Goal: Navigation & Orientation: Find specific page/section

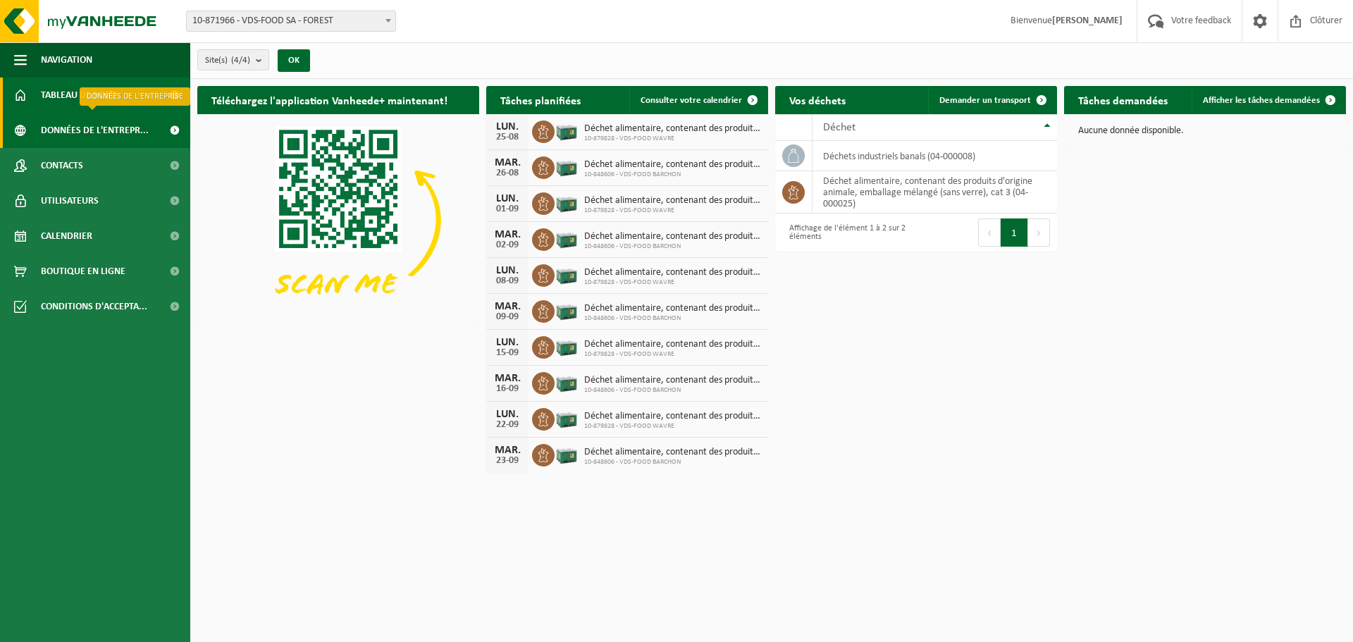
click at [84, 125] on span "Données de l'entrepr..." at bounding box center [95, 130] width 108 height 35
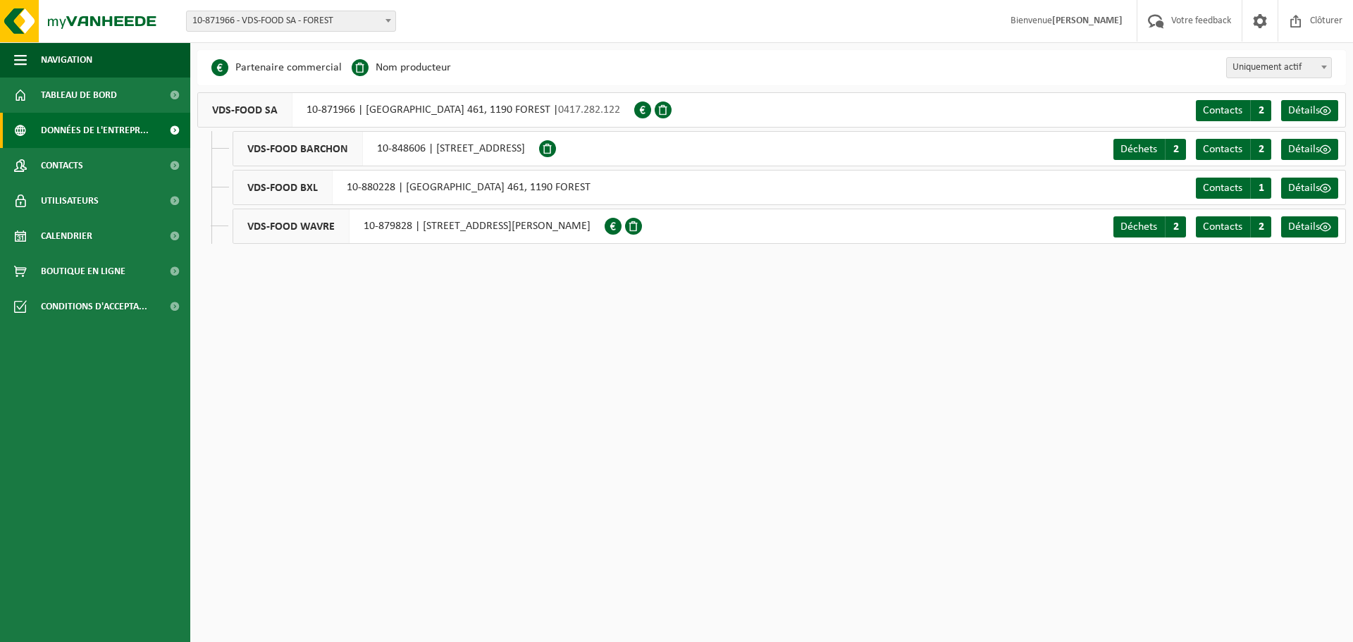
click at [285, 185] on span "VDS-FOOD BXL" at bounding box center [282, 187] width 99 height 34
click at [340, 27] on span "10-871966 - VDS-FOOD SA - FOREST" at bounding box center [291, 21] width 209 height 20
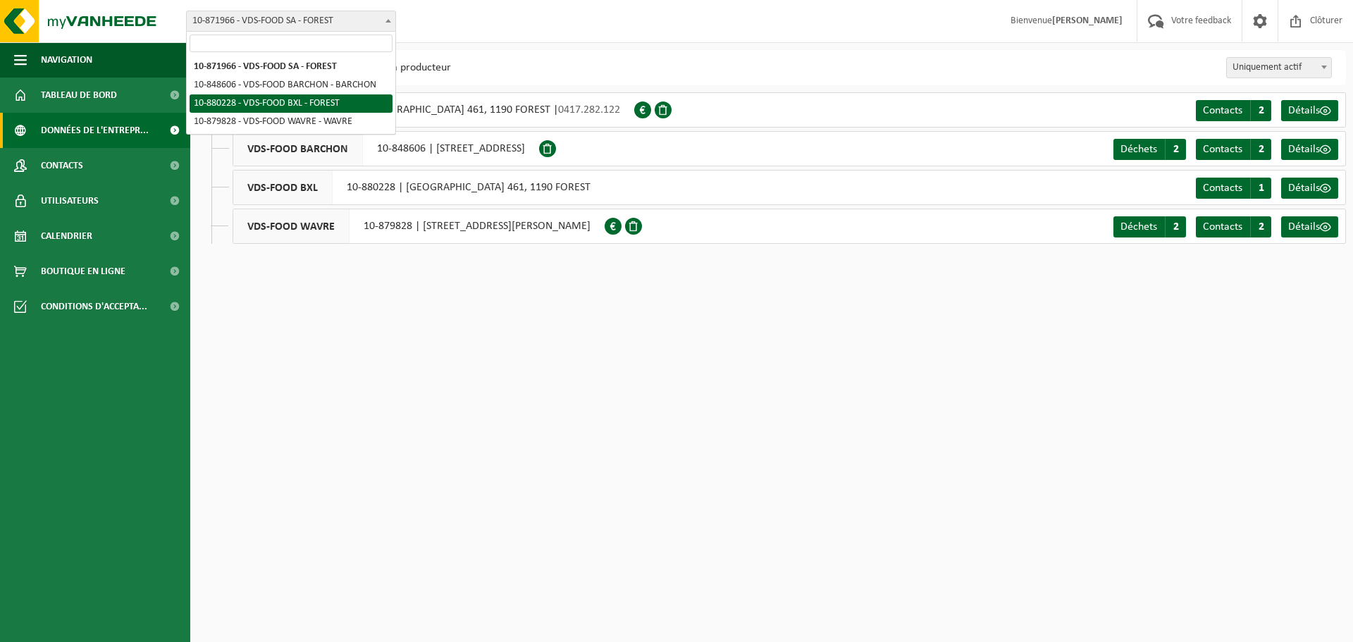
select select "109255"
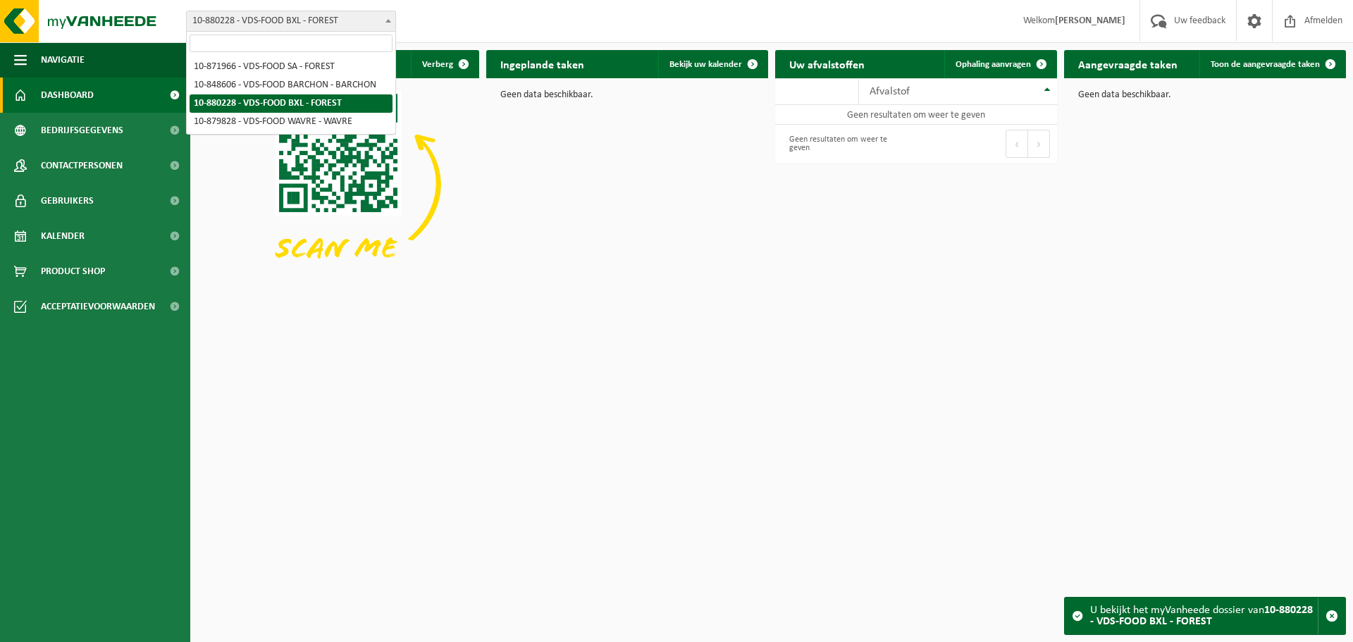
click at [392, 18] on span at bounding box center [388, 20] width 14 height 18
select select "95546"
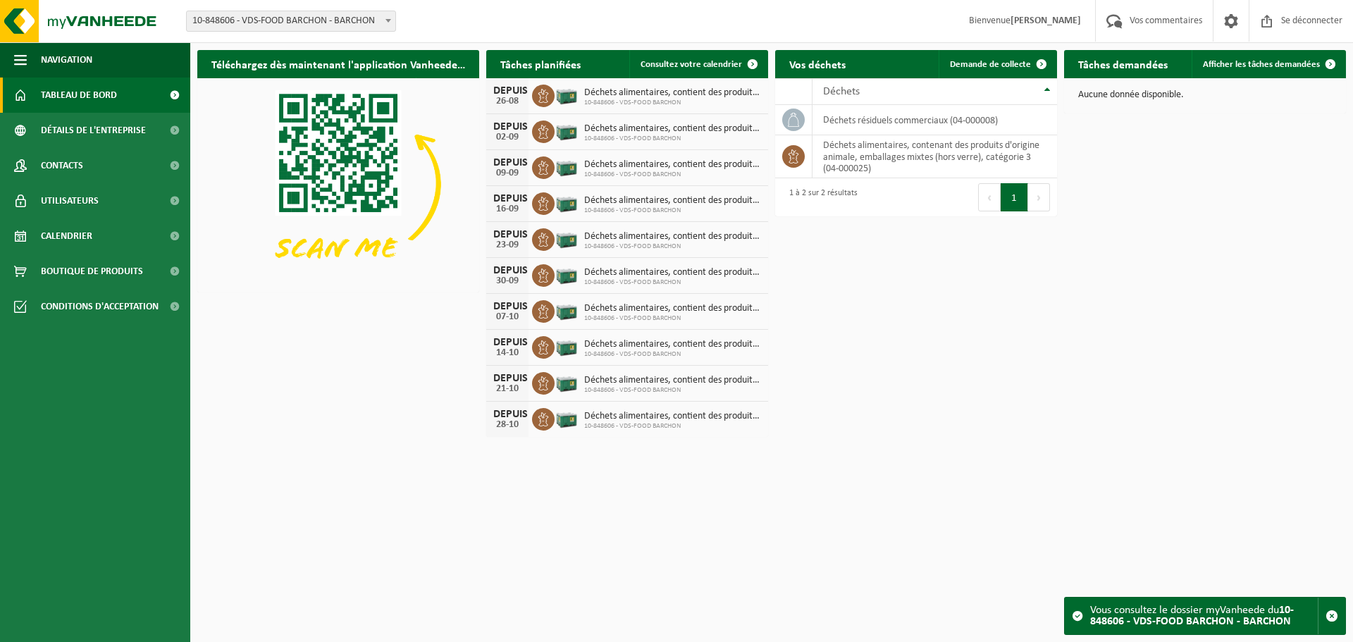
click at [1053, 316] on div "Téléchargez dès maintenant l'application Vanheede+ ! Cacher Tâches planifiées C…" at bounding box center [771, 243] width 1155 height 401
click at [30, 58] on button "Navigation" at bounding box center [95, 59] width 190 height 35
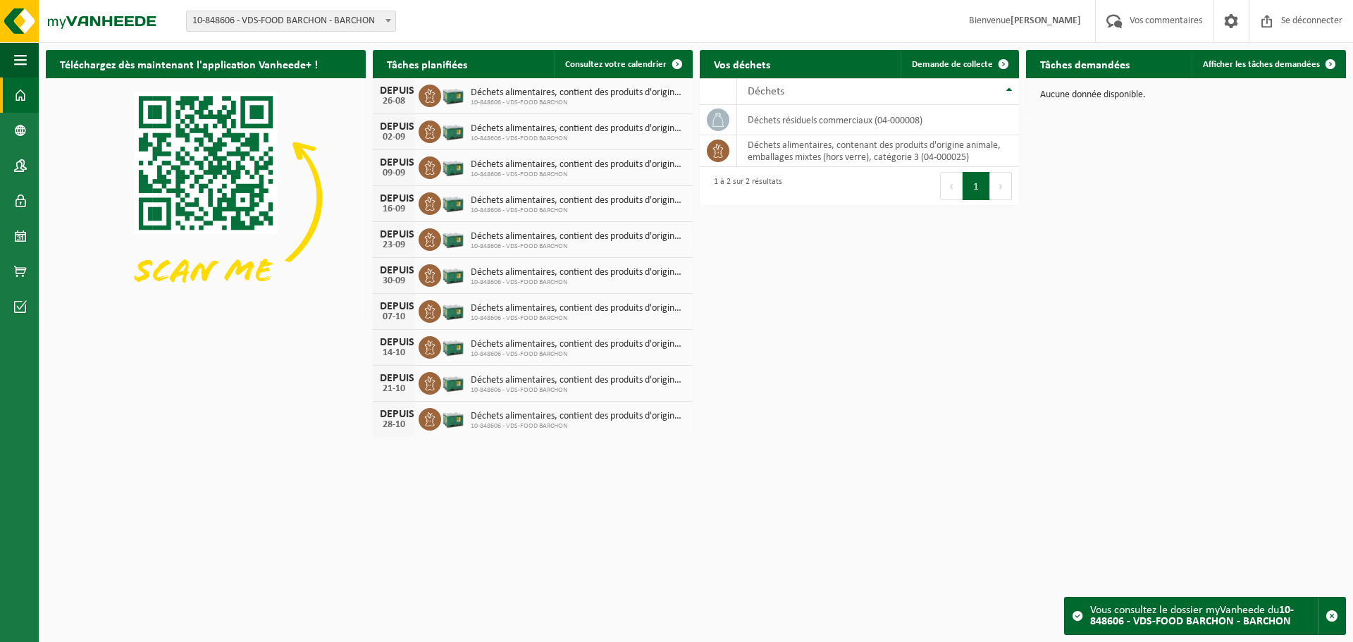
click at [19, 97] on span at bounding box center [20, 94] width 13 height 35
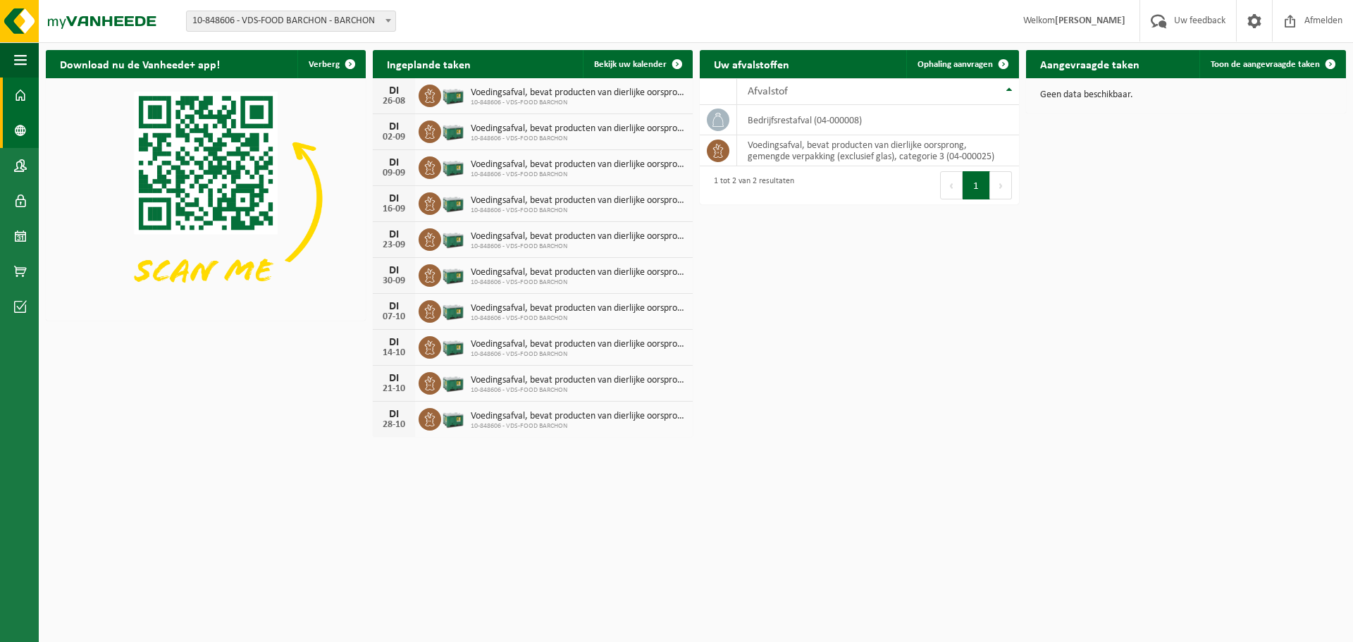
click at [21, 128] on span at bounding box center [20, 130] width 13 height 35
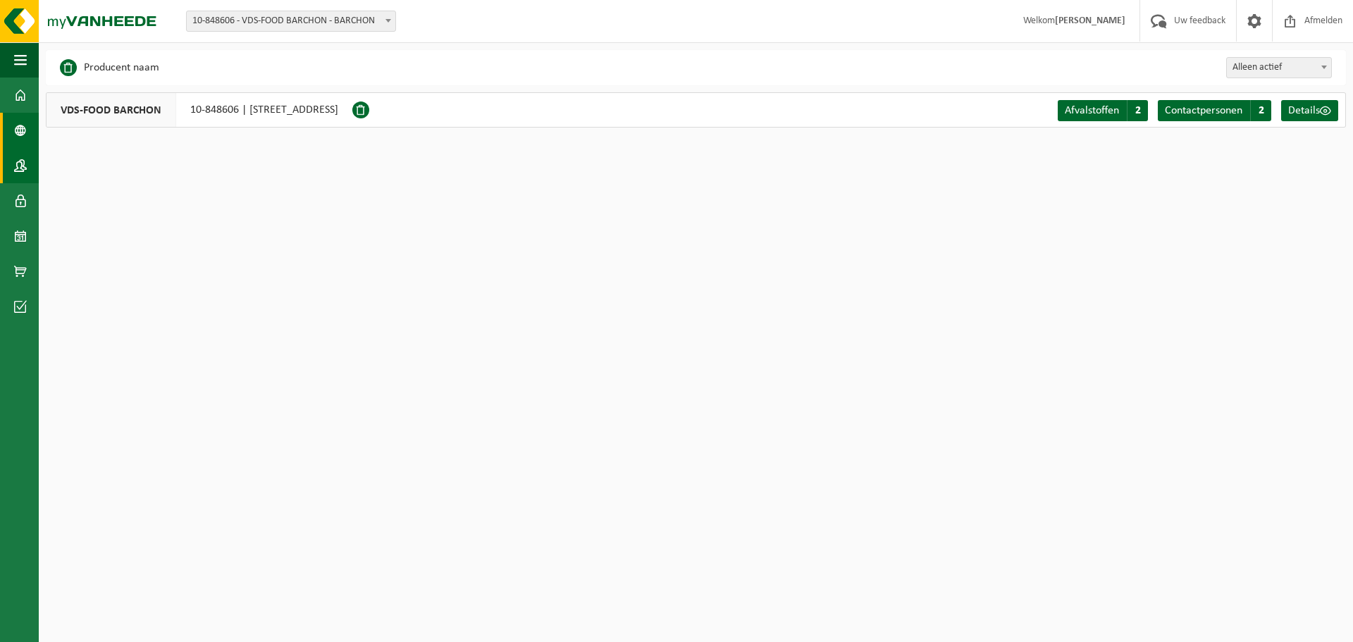
click at [17, 166] on span at bounding box center [20, 165] width 13 height 35
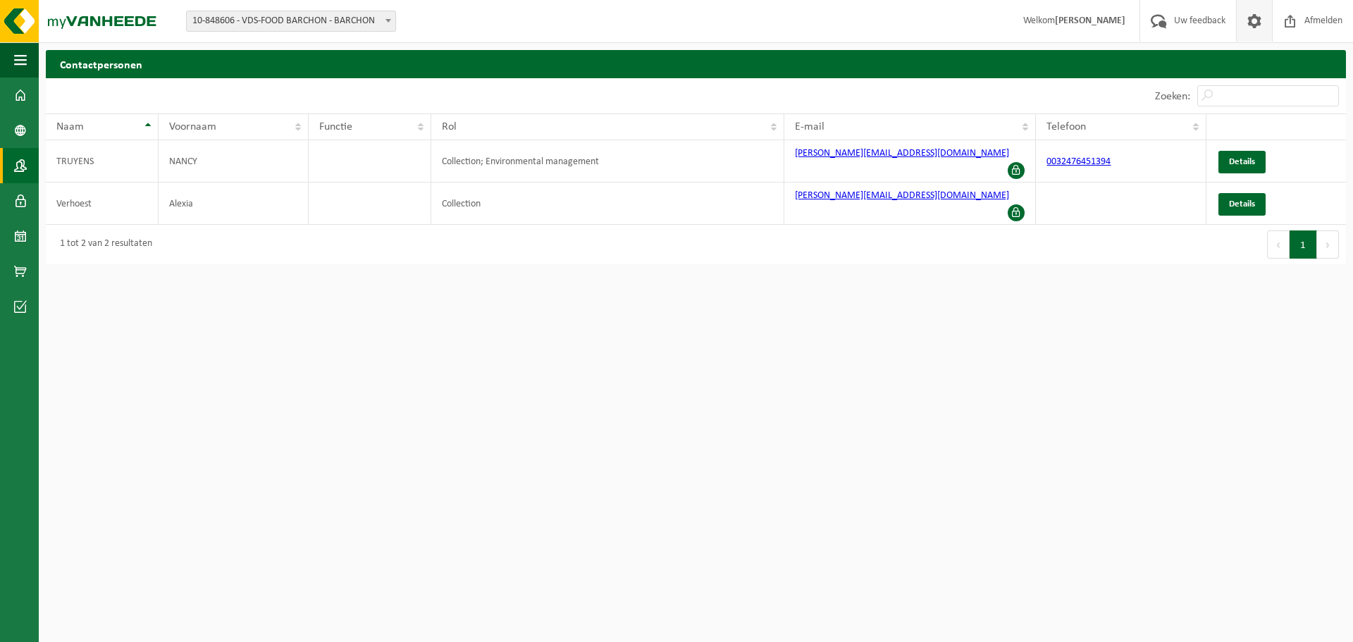
click at [1252, 23] on span at bounding box center [1254, 21] width 21 height 42
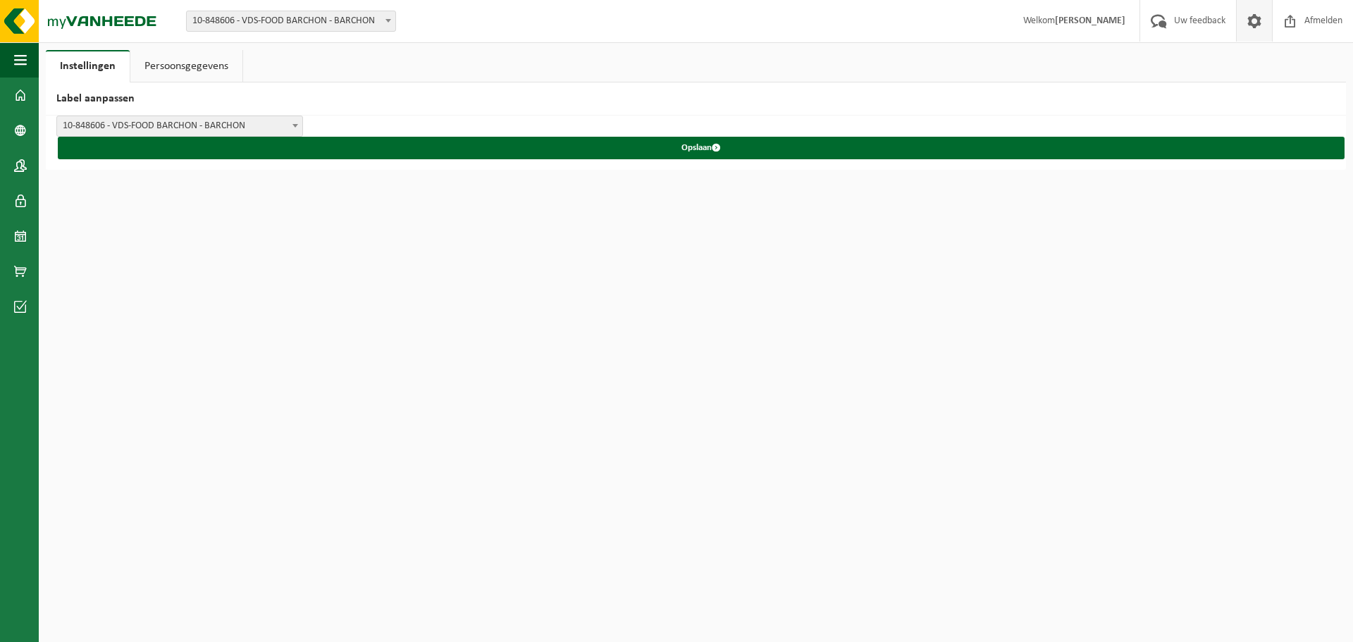
click at [204, 64] on link "Persoonsgegevens" at bounding box center [186, 66] width 112 height 32
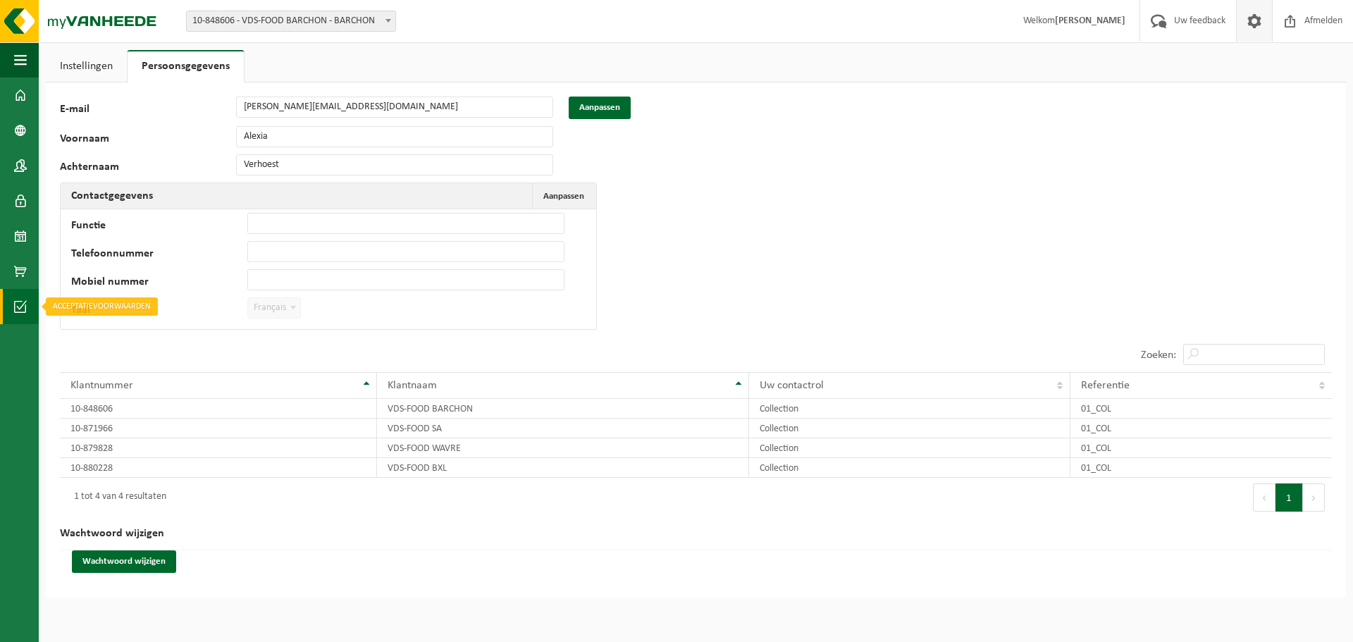
click at [24, 306] on span at bounding box center [20, 306] width 13 height 35
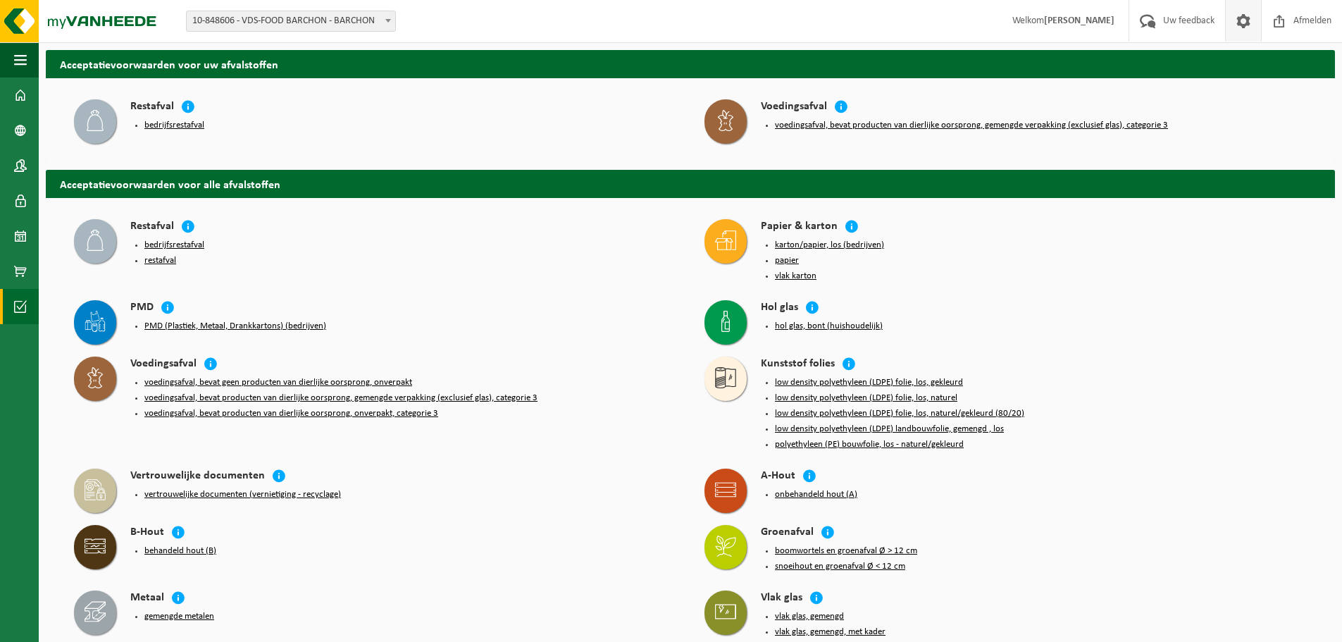
click at [1242, 23] on span at bounding box center [1243, 21] width 21 height 42
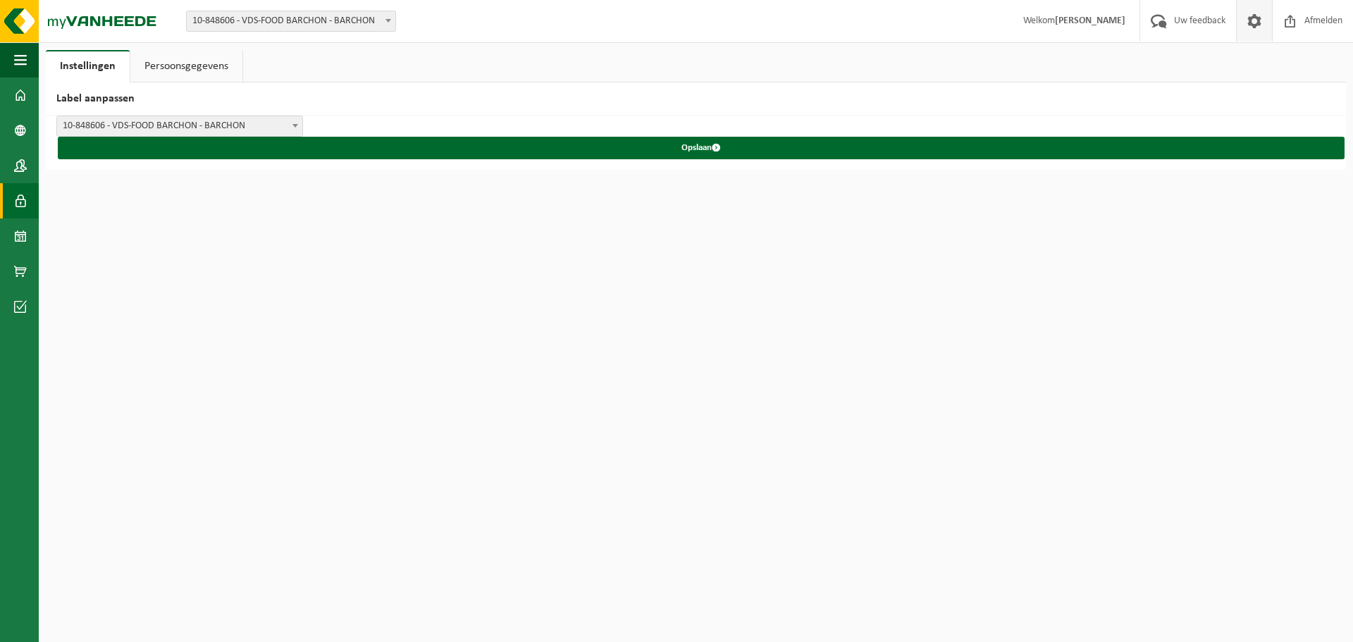
click at [25, 201] on span at bounding box center [20, 200] width 13 height 35
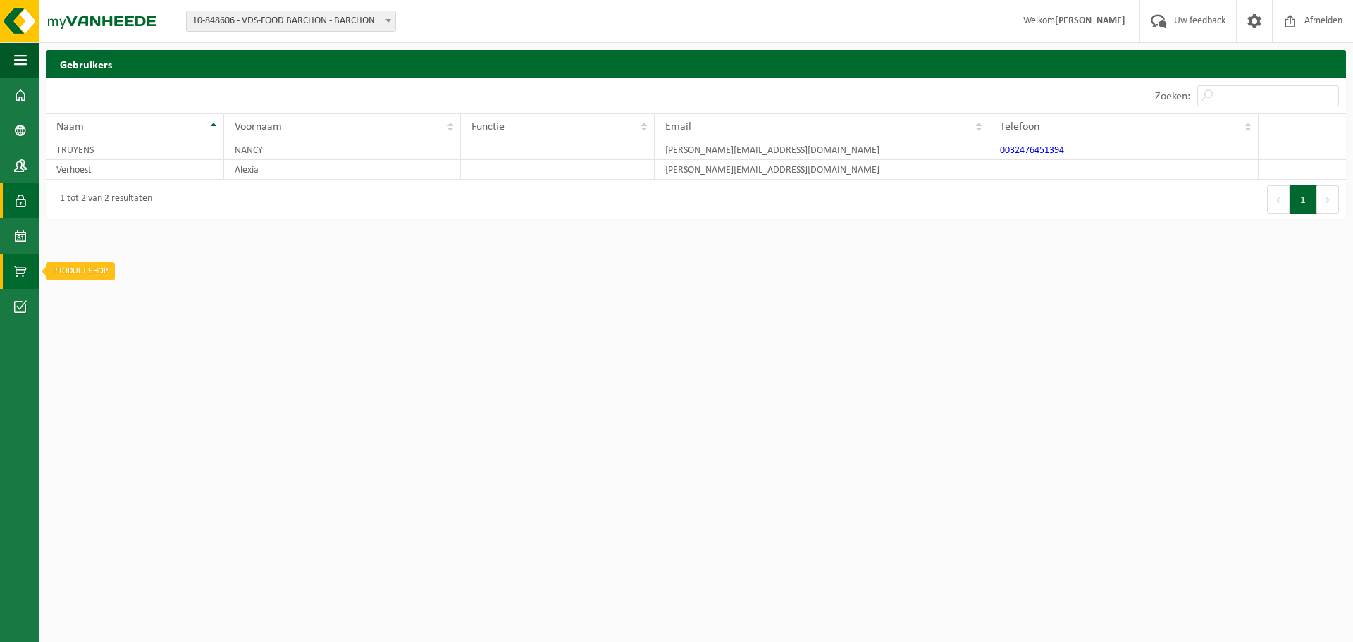
click at [17, 278] on span at bounding box center [20, 271] width 13 height 35
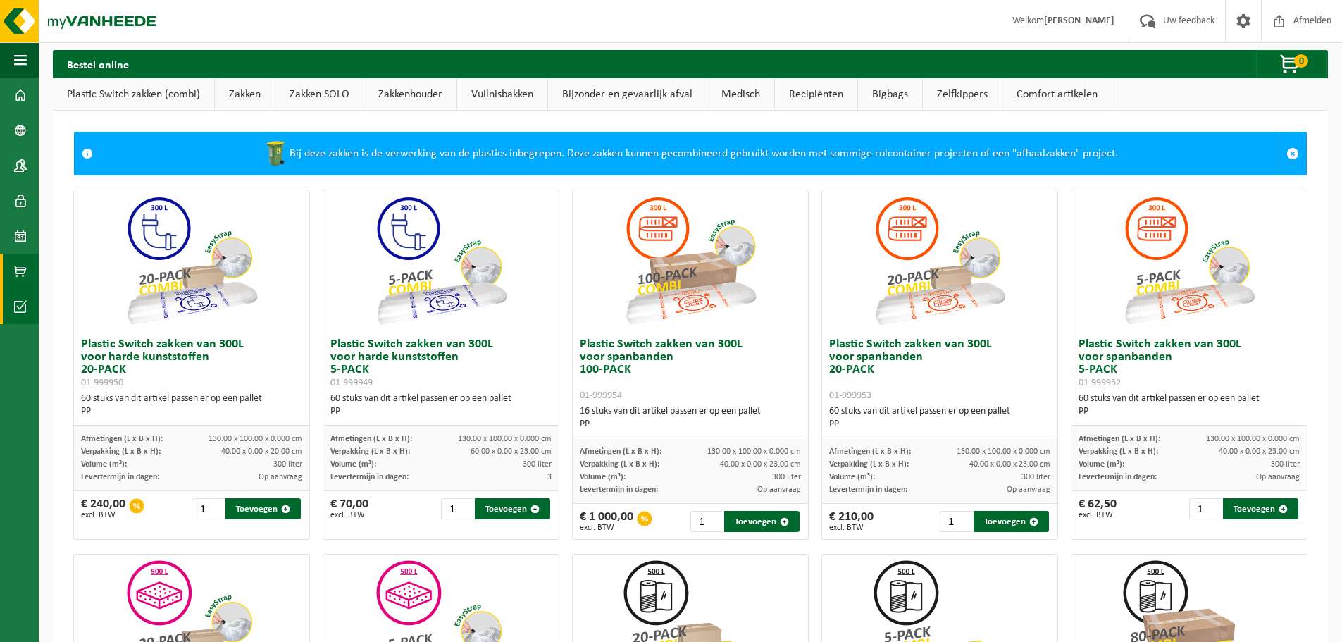
click at [20, 302] on span at bounding box center [20, 306] width 13 height 35
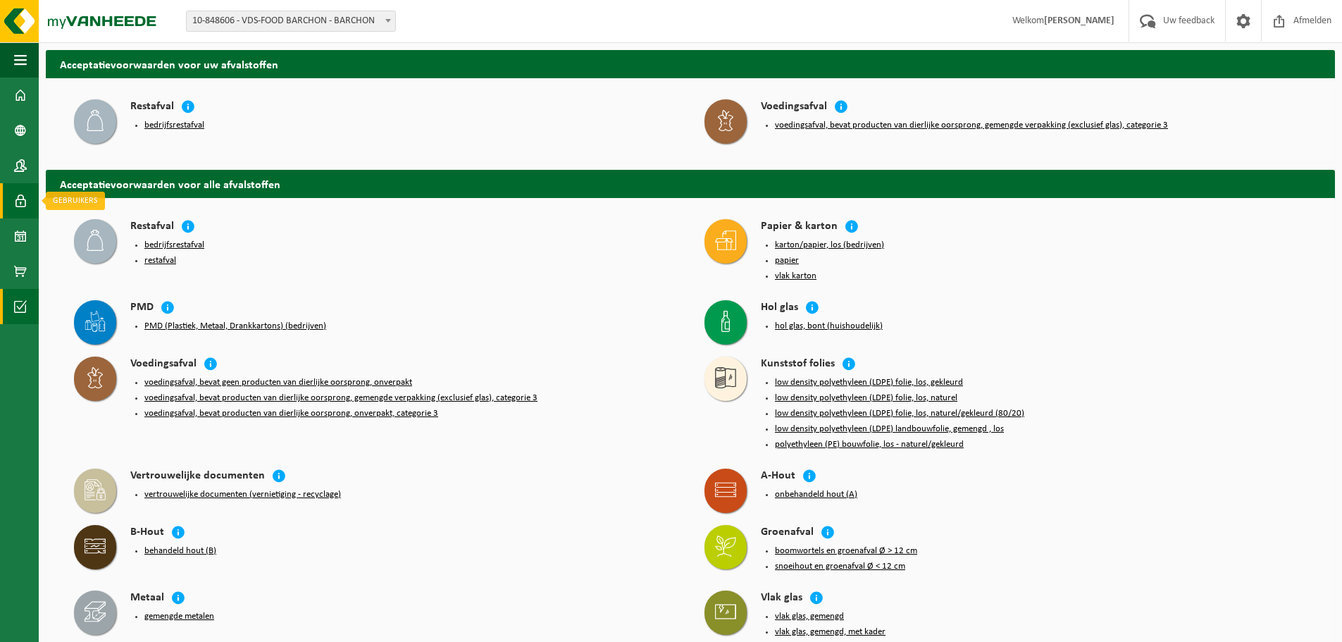
click at [27, 205] on link "Gebruikers" at bounding box center [19, 200] width 39 height 35
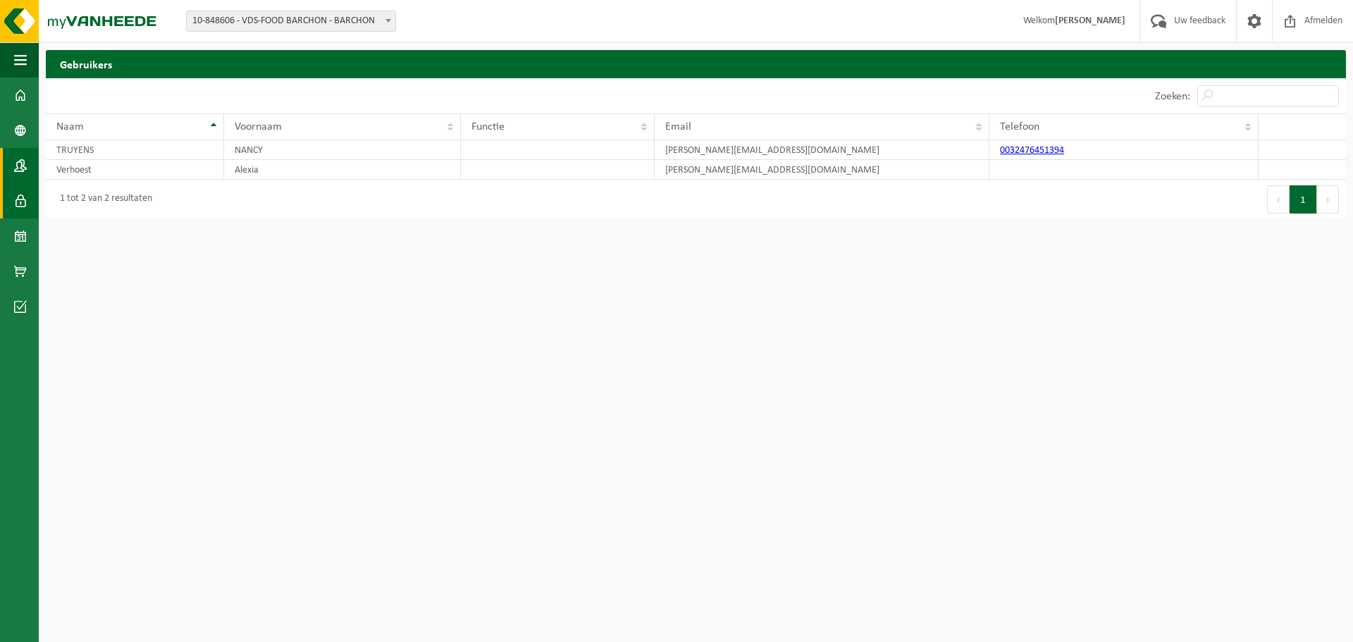
click at [23, 169] on span at bounding box center [20, 165] width 13 height 35
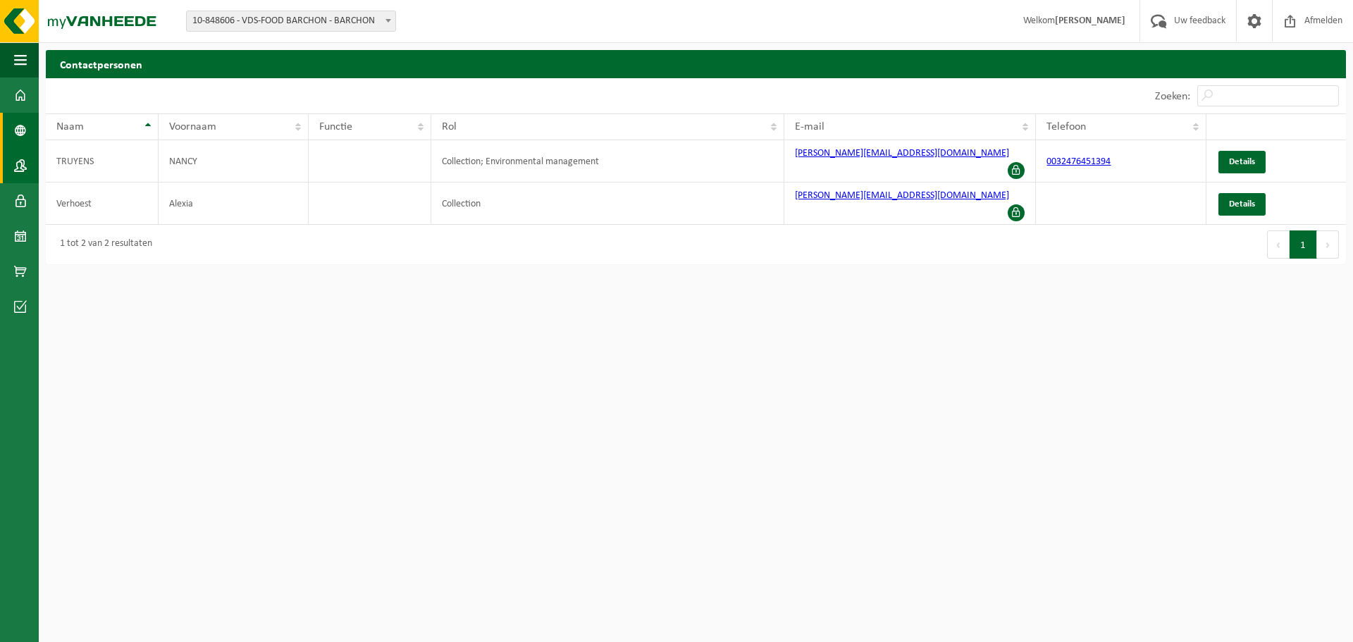
click at [25, 126] on span at bounding box center [20, 130] width 13 height 35
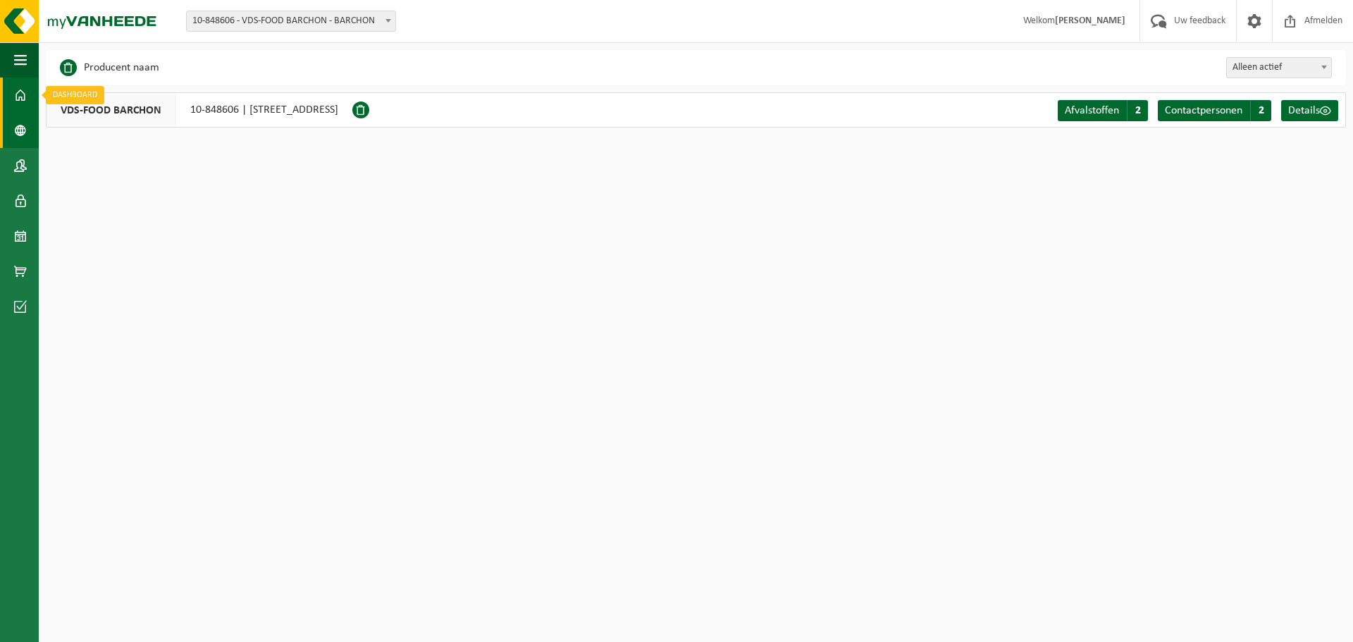
click at [17, 96] on span at bounding box center [20, 94] width 13 height 35
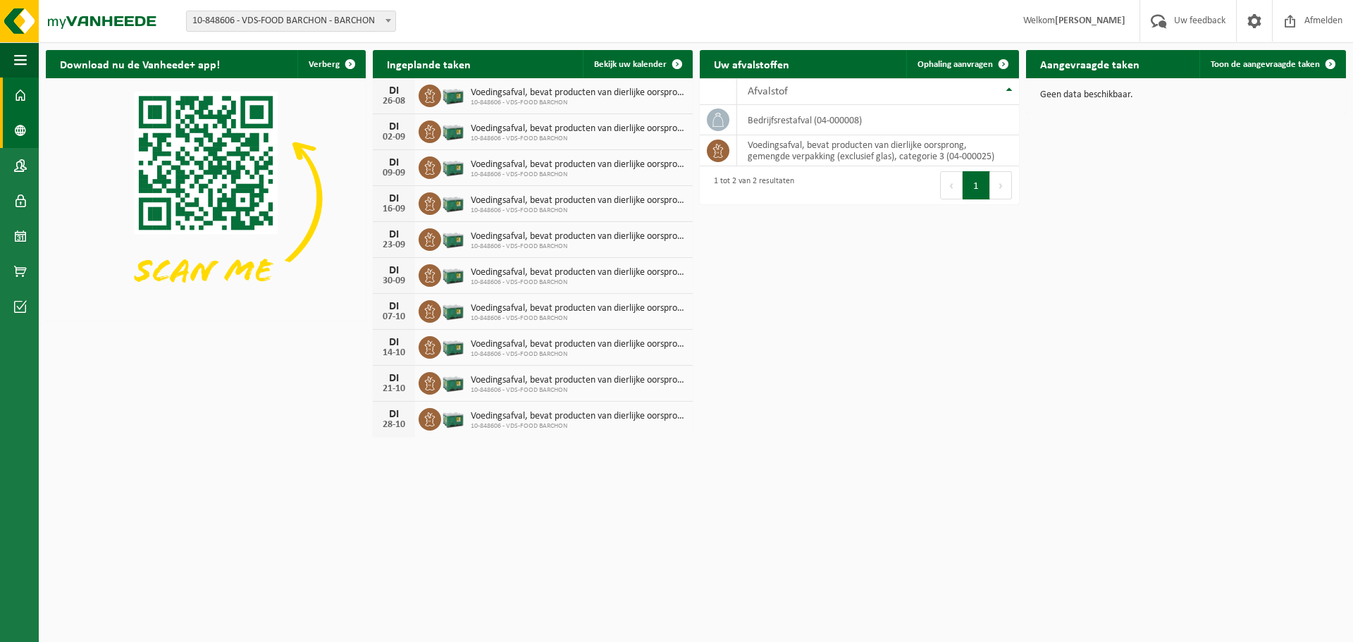
click at [22, 128] on span at bounding box center [20, 130] width 13 height 35
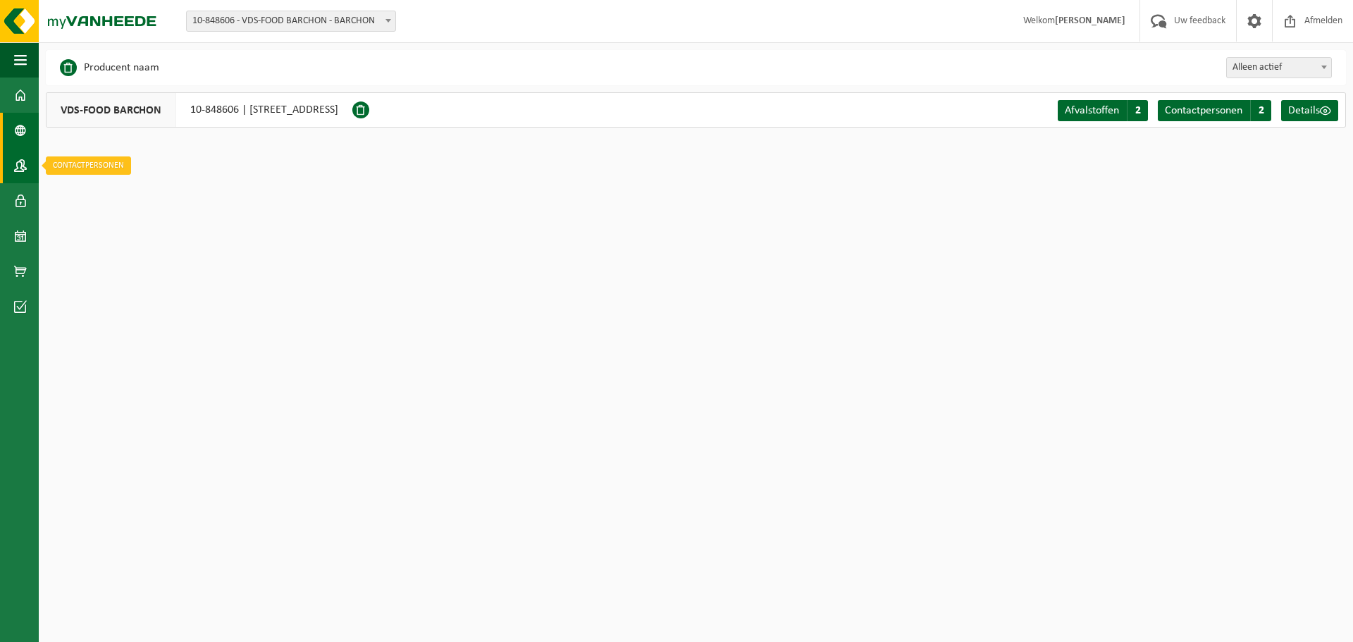
click at [22, 163] on span at bounding box center [20, 165] width 13 height 35
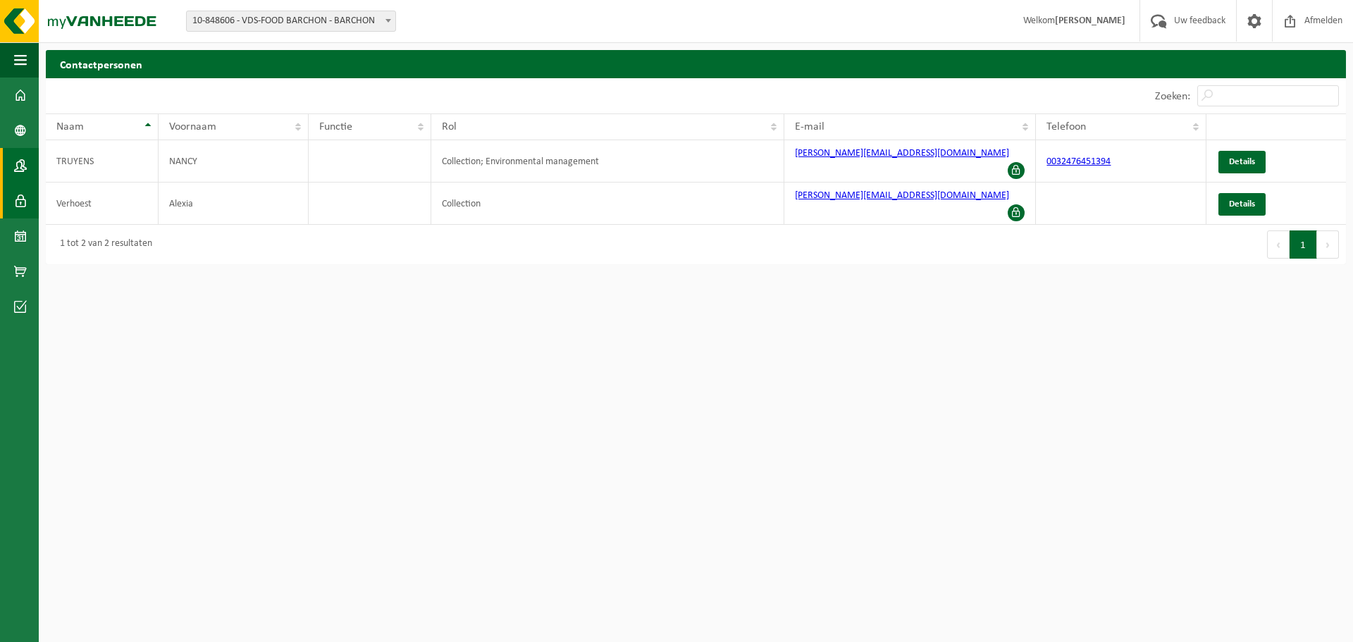
click at [20, 199] on span at bounding box center [20, 200] width 13 height 35
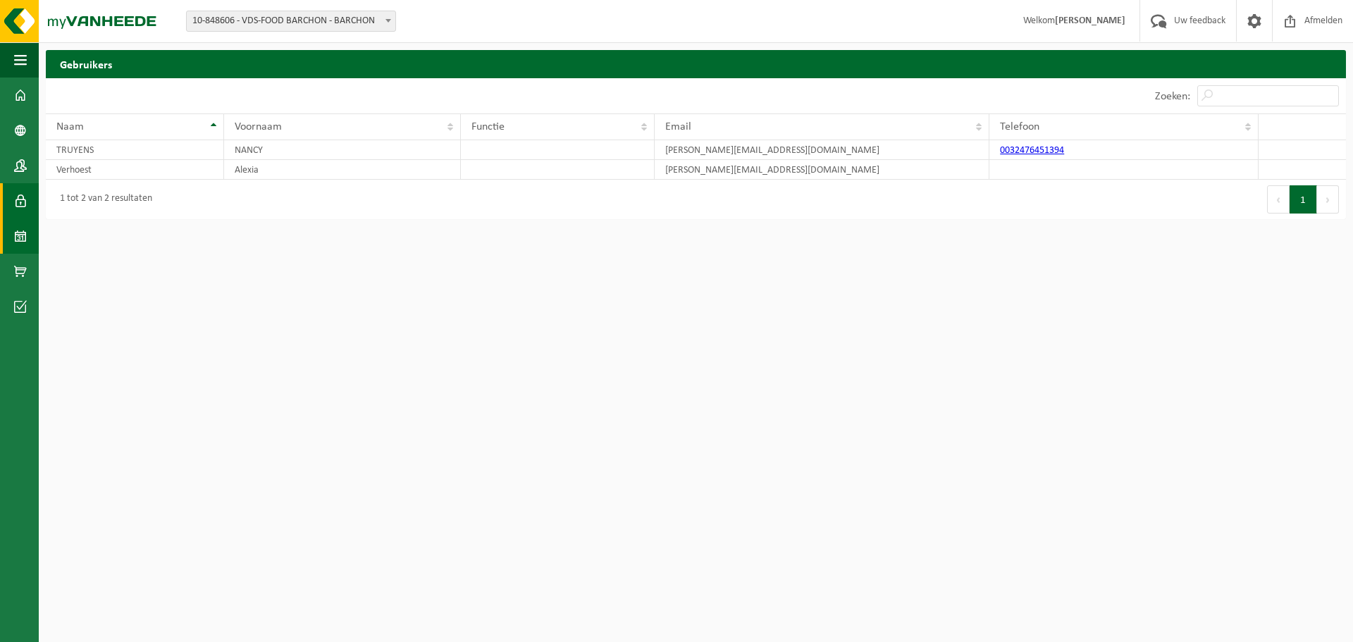
click at [20, 237] on span at bounding box center [20, 235] width 13 height 35
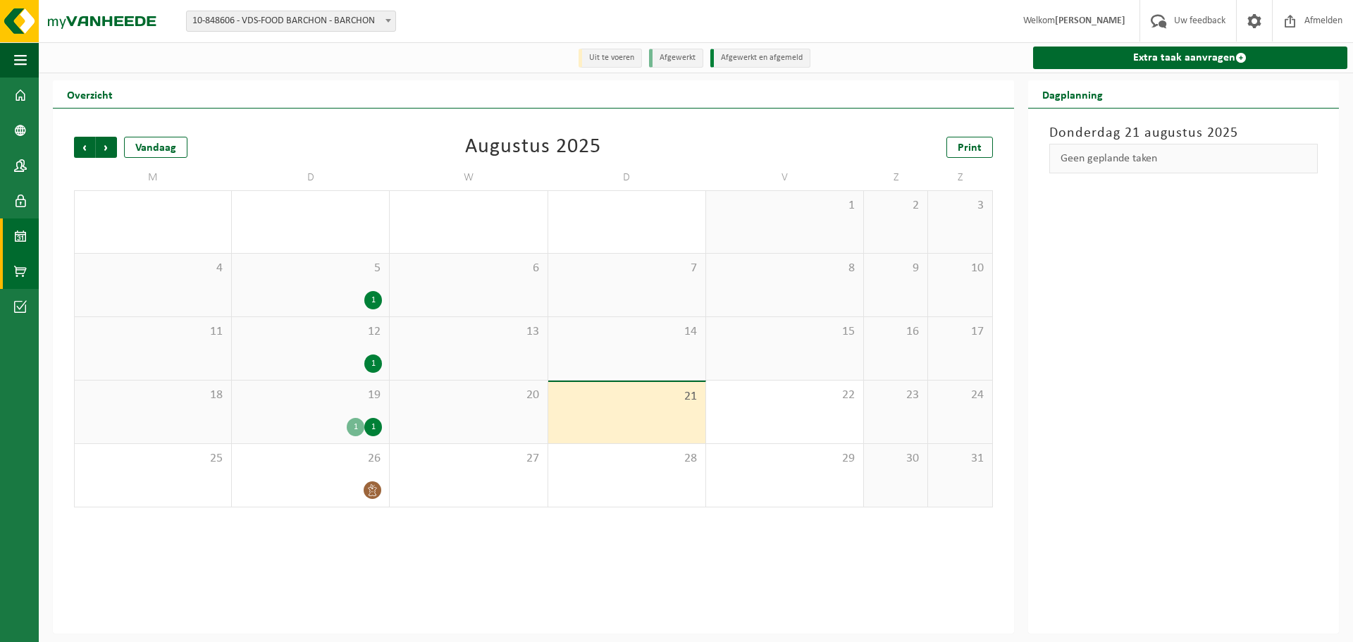
click at [20, 266] on span at bounding box center [20, 271] width 13 height 35
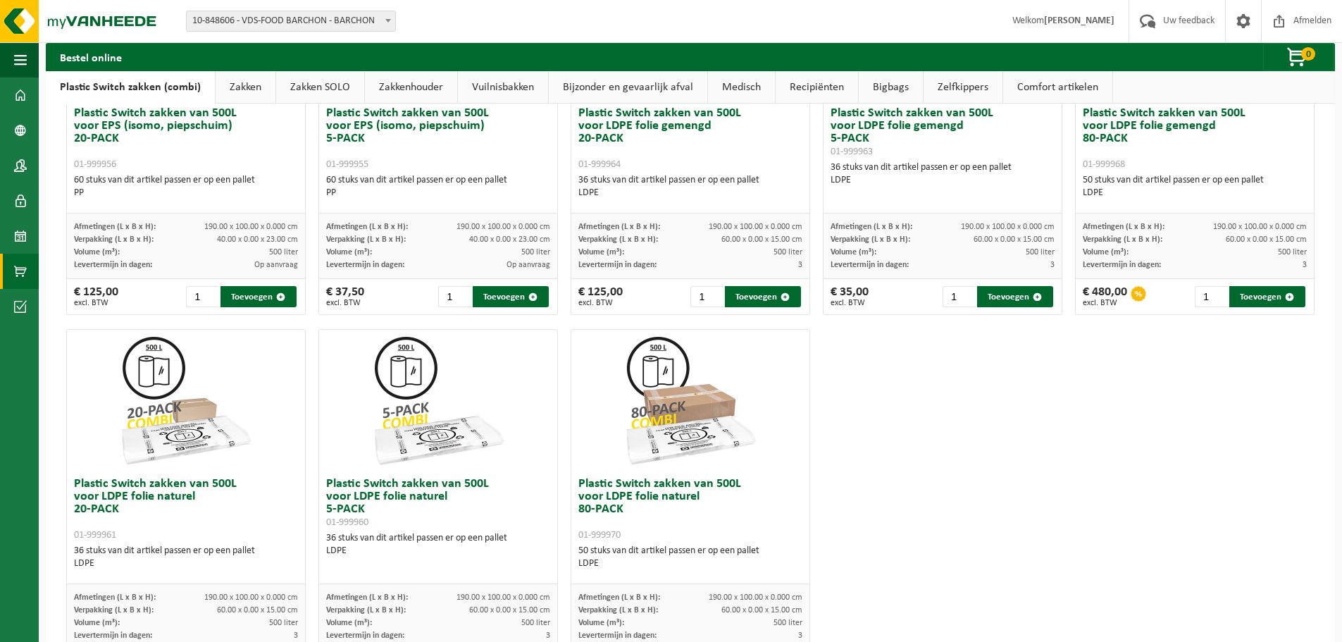
scroll to position [681, 0]
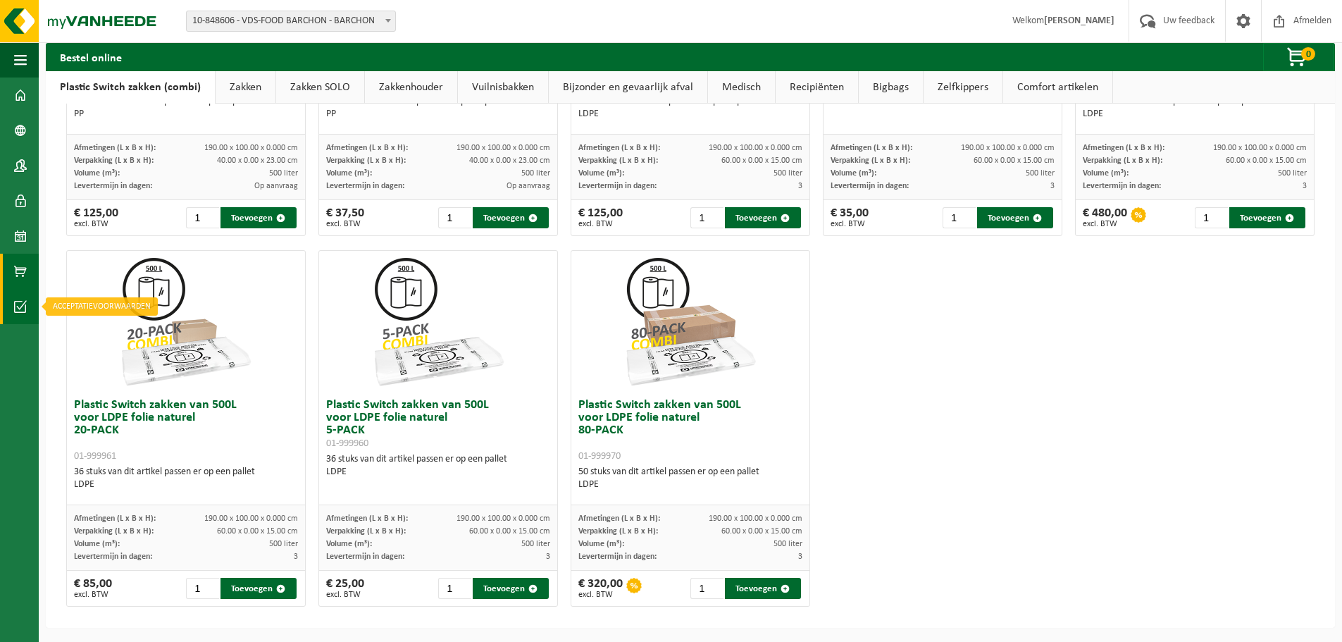
click at [19, 308] on span at bounding box center [20, 306] width 13 height 35
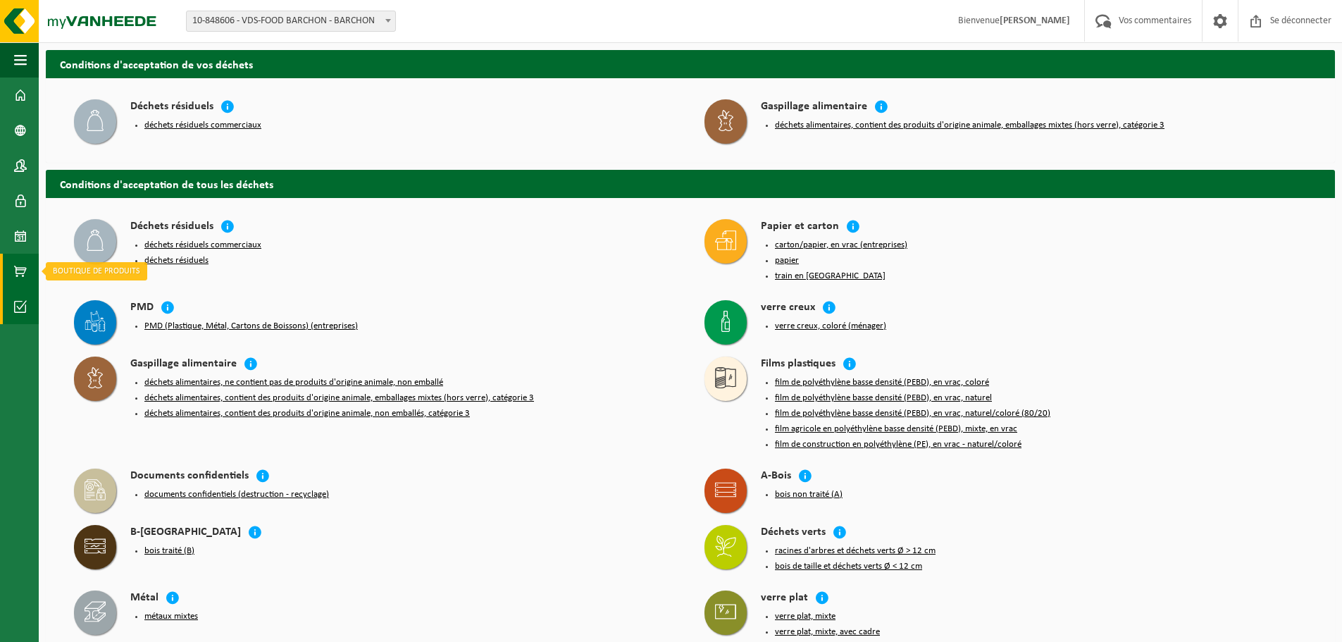
click at [22, 267] on span at bounding box center [20, 271] width 13 height 35
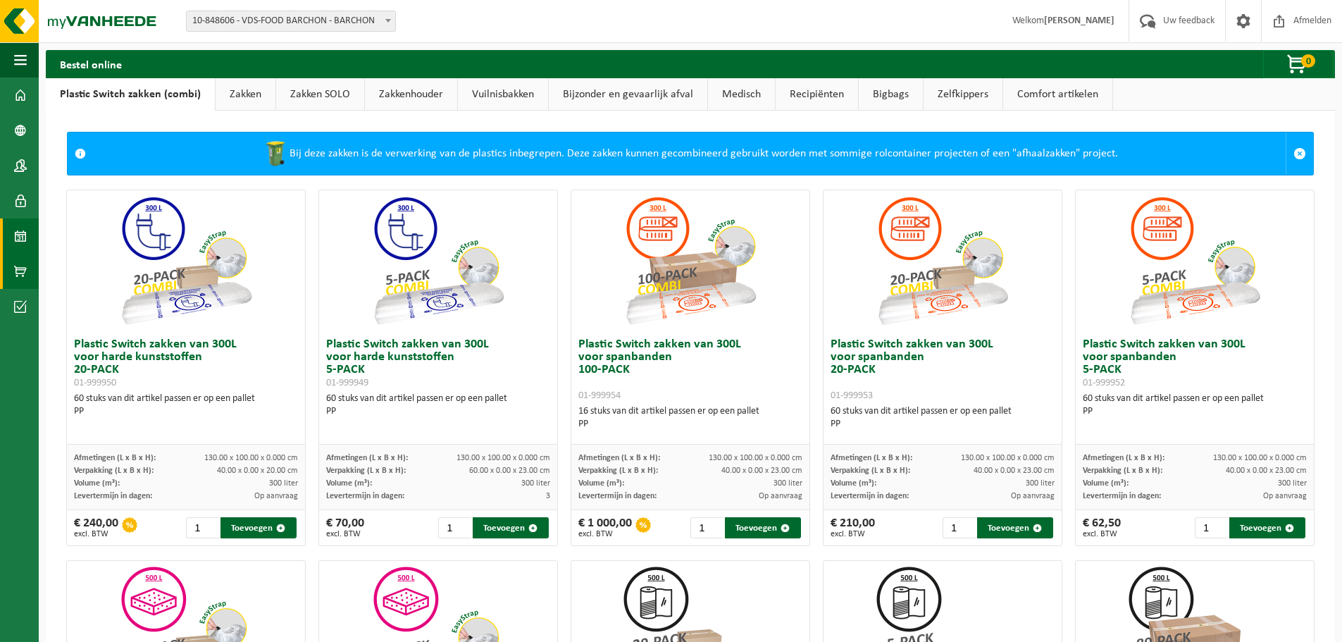
click at [25, 235] on span at bounding box center [20, 235] width 13 height 35
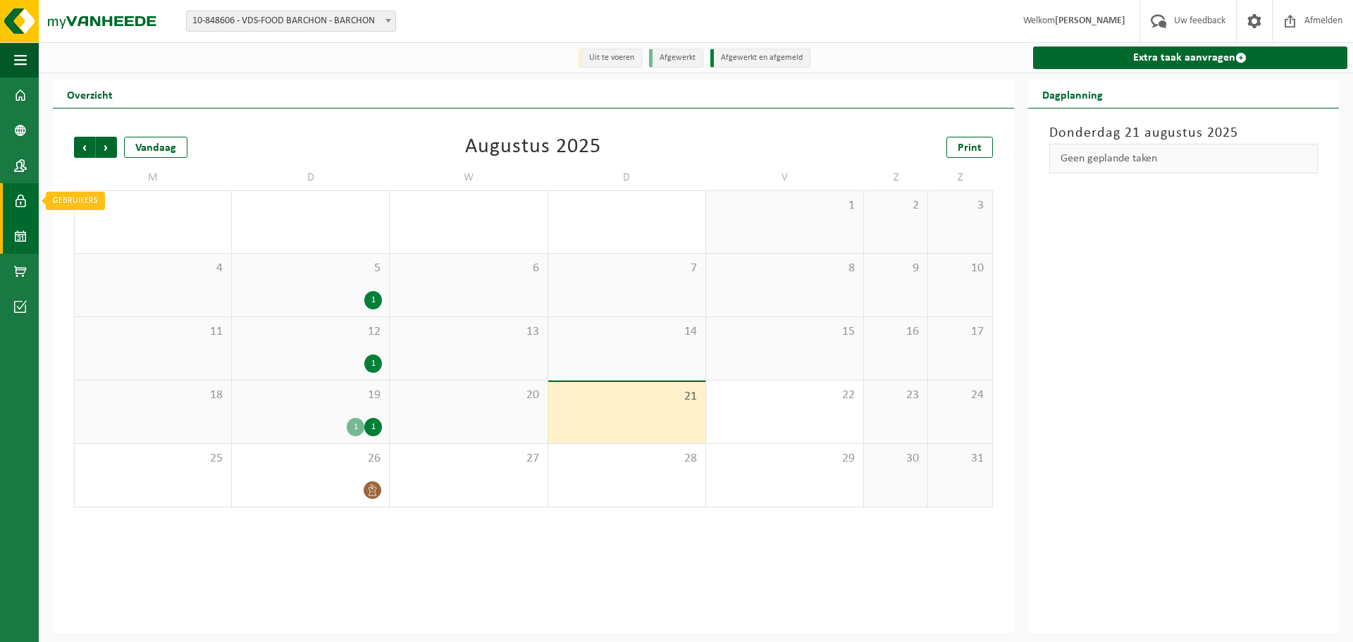
click at [10, 203] on link "Gebruikers" at bounding box center [19, 200] width 39 height 35
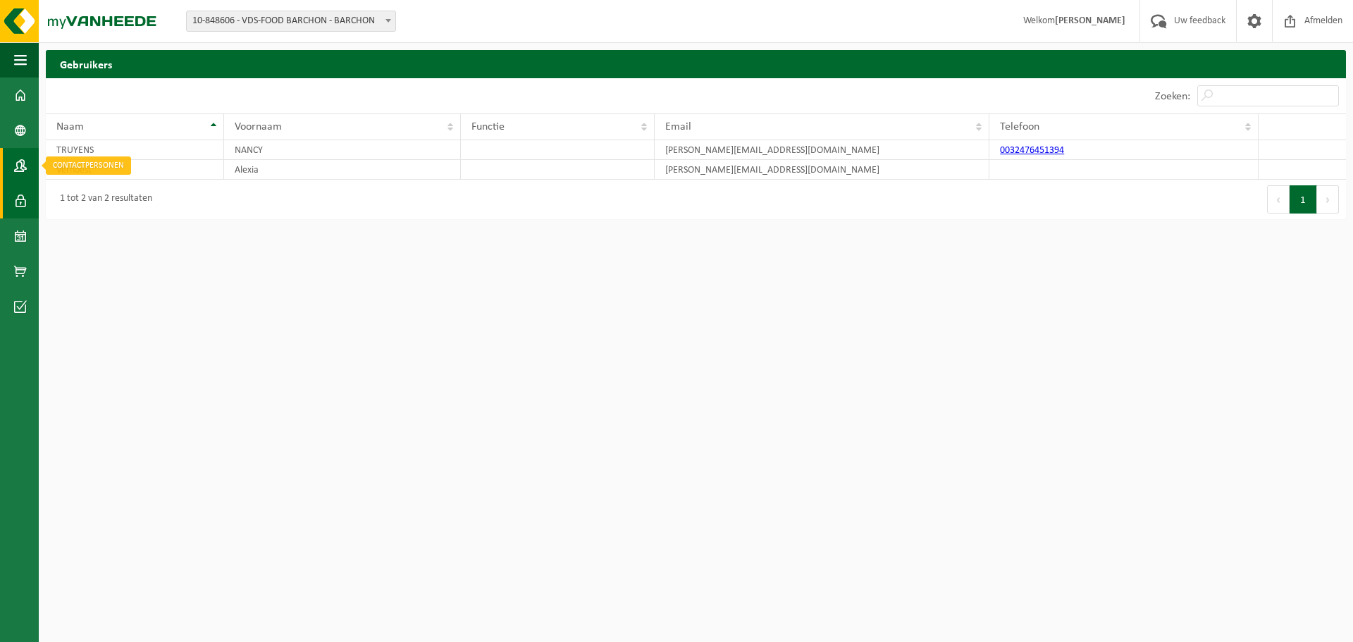
click at [25, 170] on span at bounding box center [20, 165] width 13 height 35
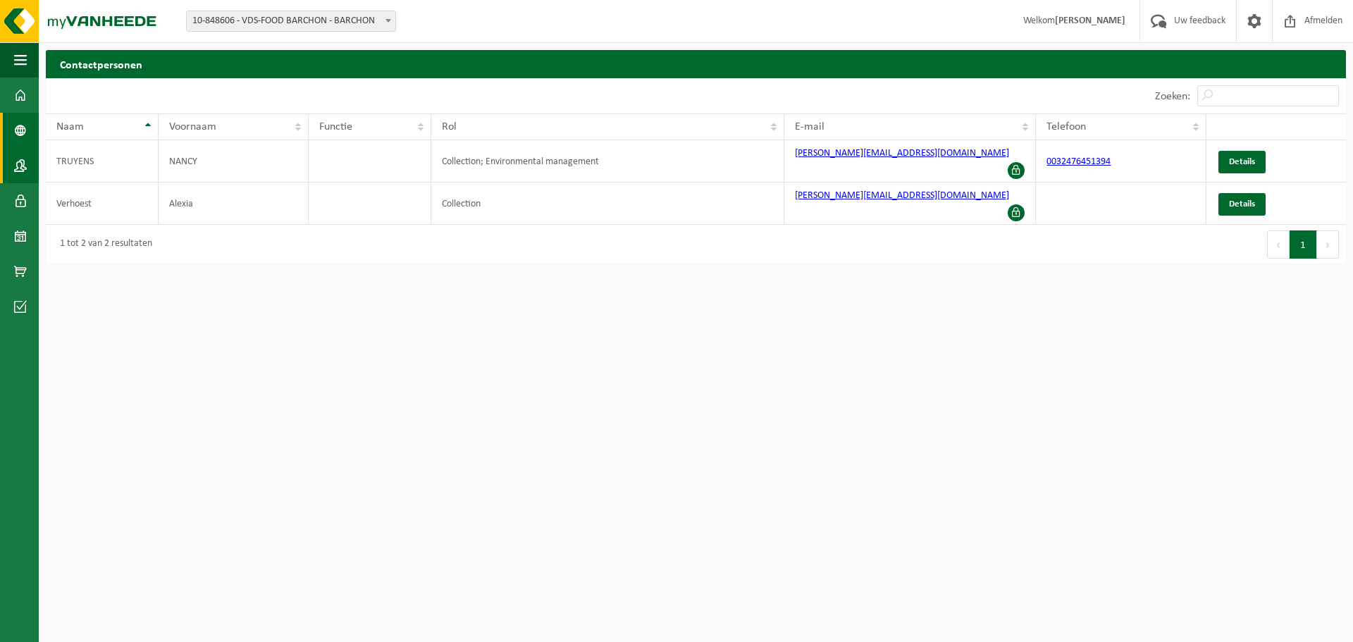
click at [16, 120] on span at bounding box center [20, 130] width 13 height 35
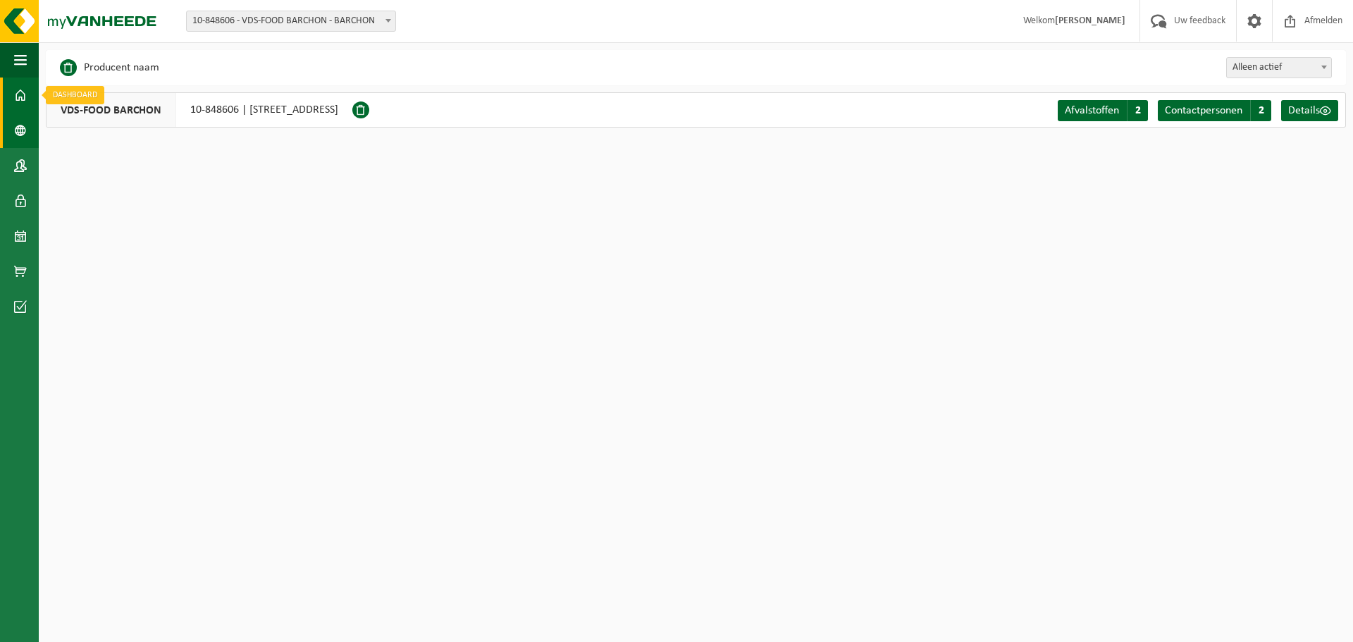
click at [22, 102] on span at bounding box center [20, 94] width 13 height 35
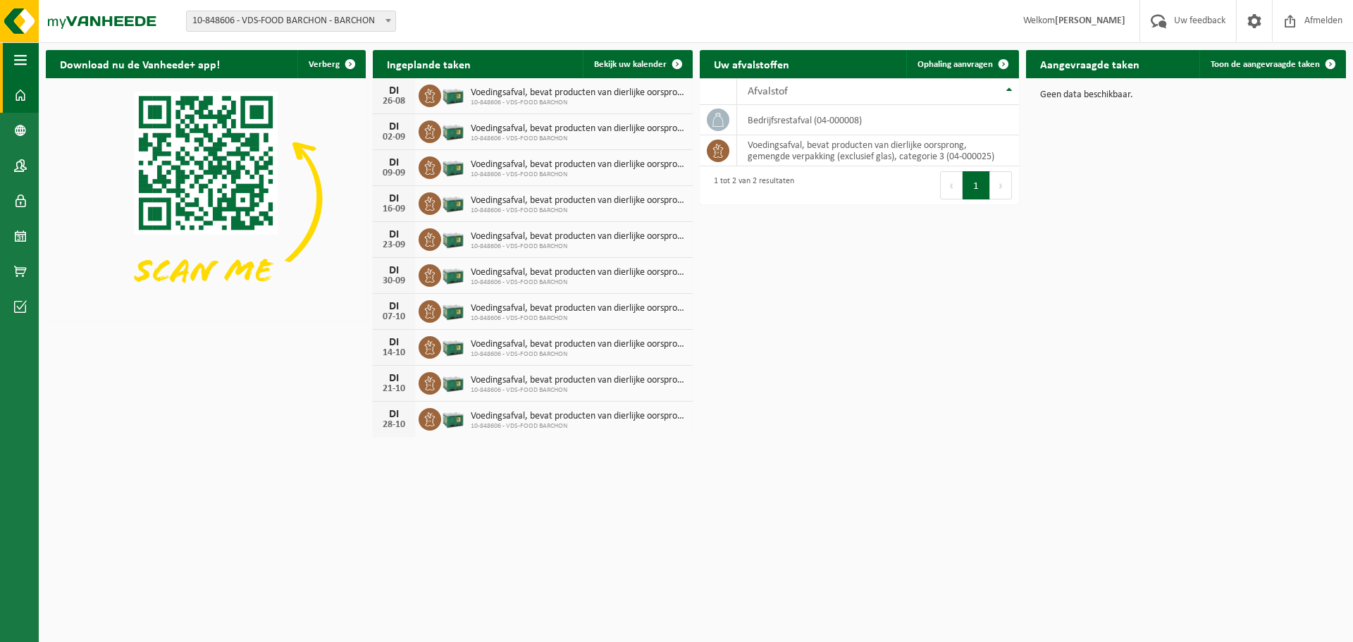
click at [20, 67] on span "button" at bounding box center [20, 59] width 13 height 35
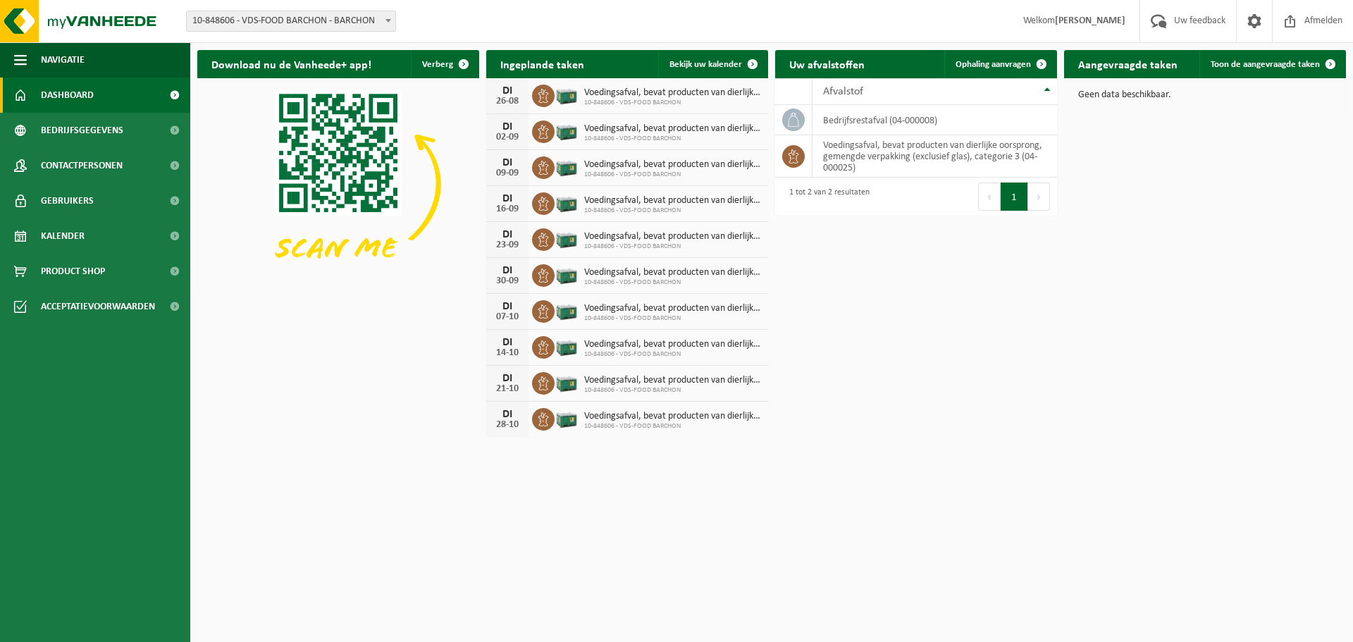
click at [316, 389] on div "Download nu de Vanheede+ app! Verberg Ingeplande taken Bekijk uw kalender DI 26…" at bounding box center [771, 243] width 1155 height 401
click at [35, 58] on button "Navigatie" at bounding box center [95, 59] width 190 height 35
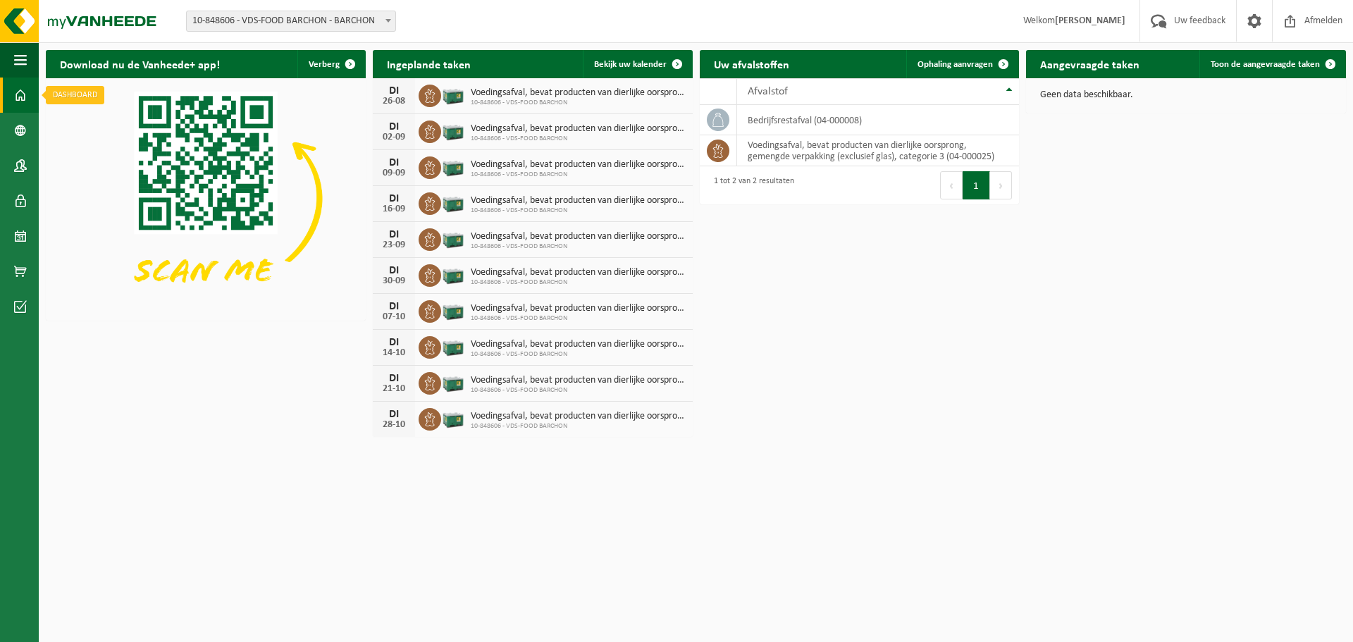
click at [28, 101] on link "Dashboard" at bounding box center [19, 94] width 39 height 35
click at [7, 20] on img at bounding box center [84, 21] width 169 height 42
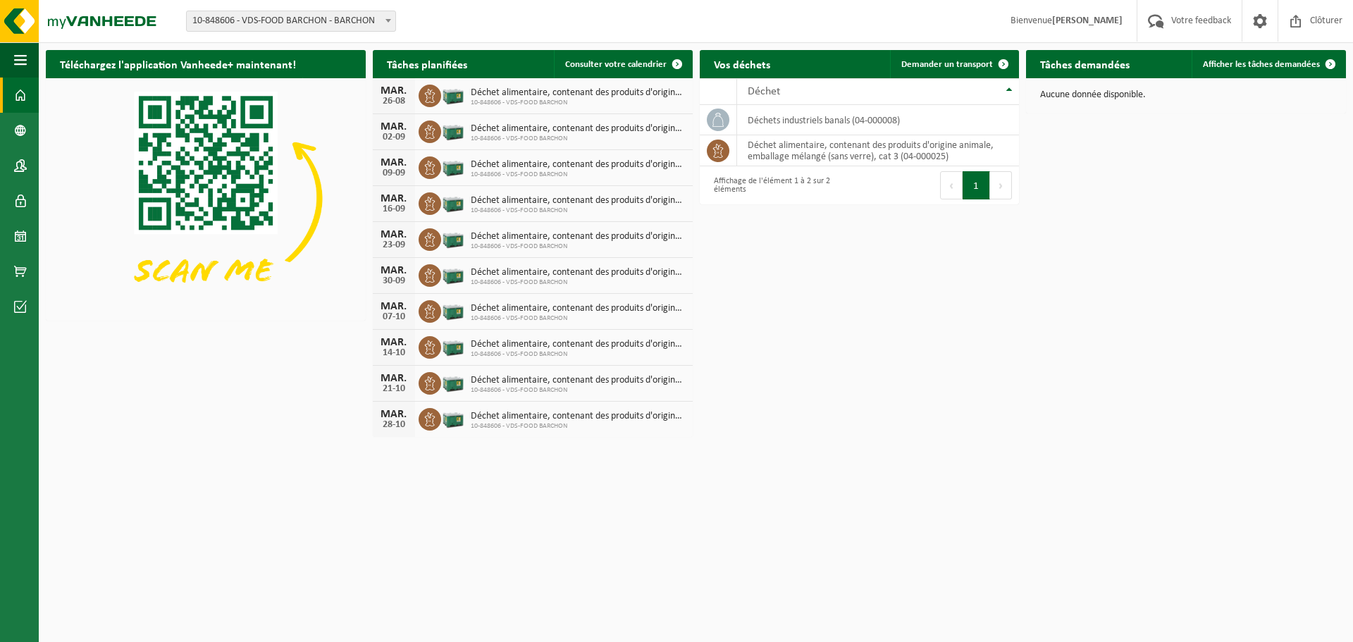
click at [7, 20] on img at bounding box center [84, 21] width 169 height 42
click at [391, 22] on span at bounding box center [388, 20] width 14 height 18
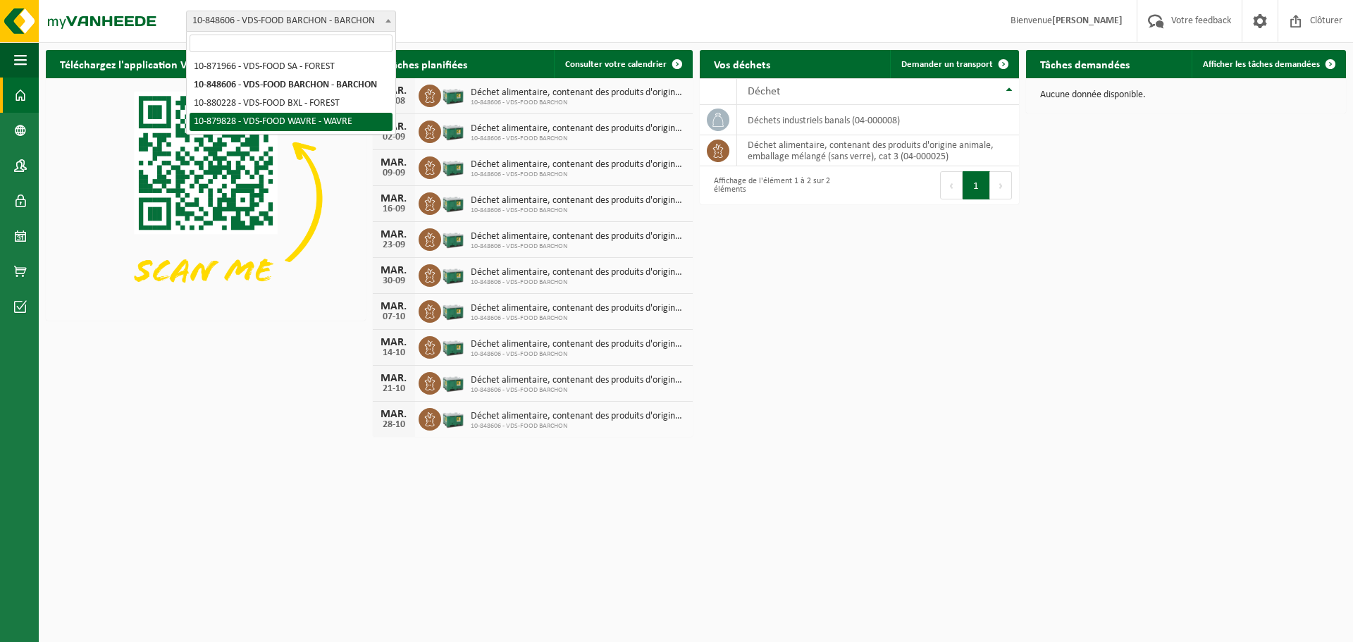
select select "109083"
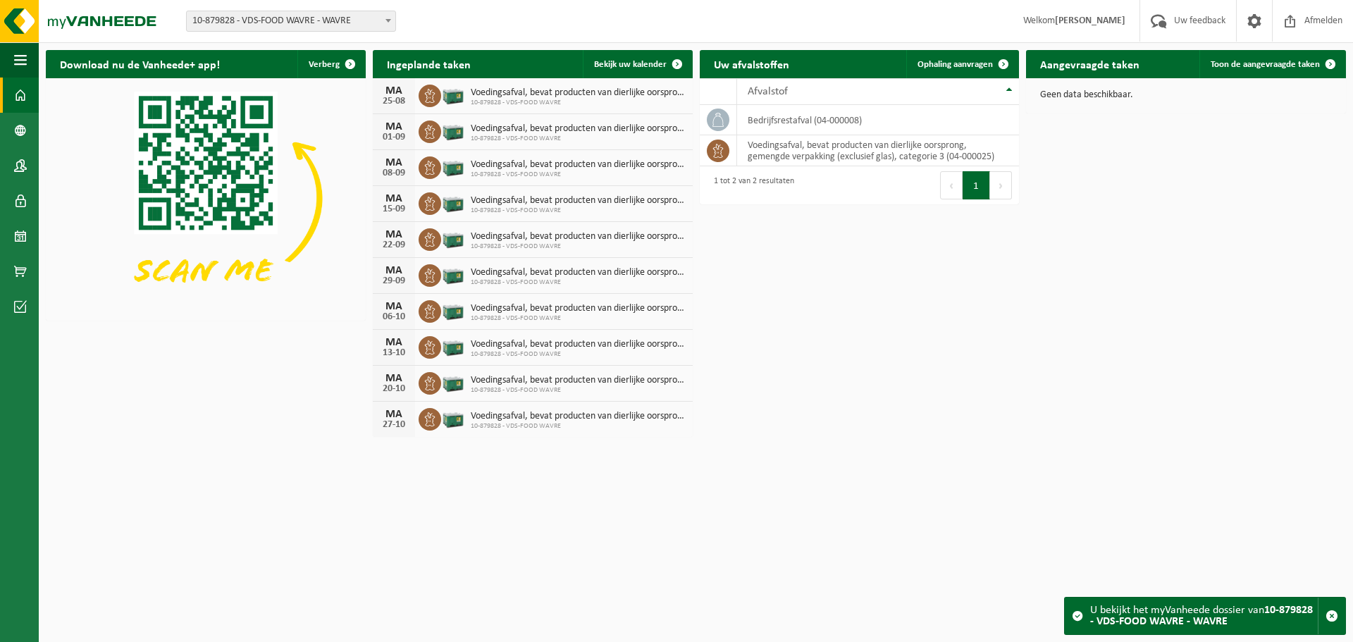
click at [20, 99] on span at bounding box center [20, 94] width 13 height 35
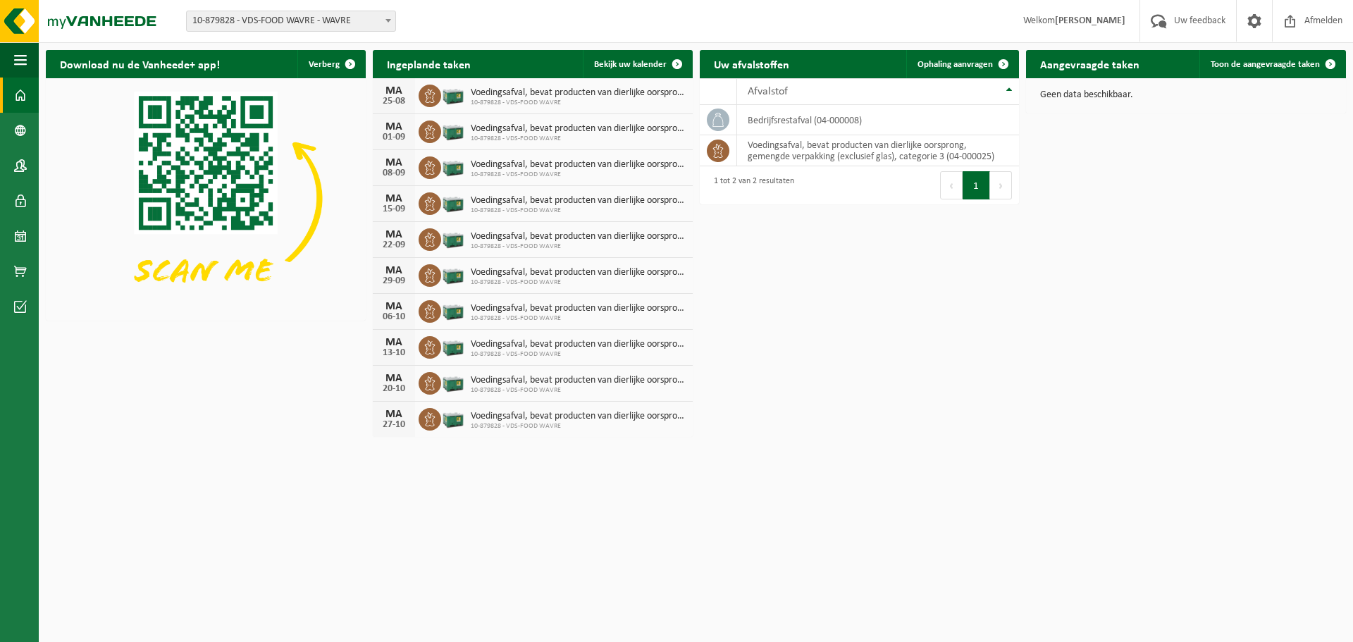
click at [387, 24] on span at bounding box center [388, 20] width 14 height 18
